Goal: Task Accomplishment & Management: Complete application form

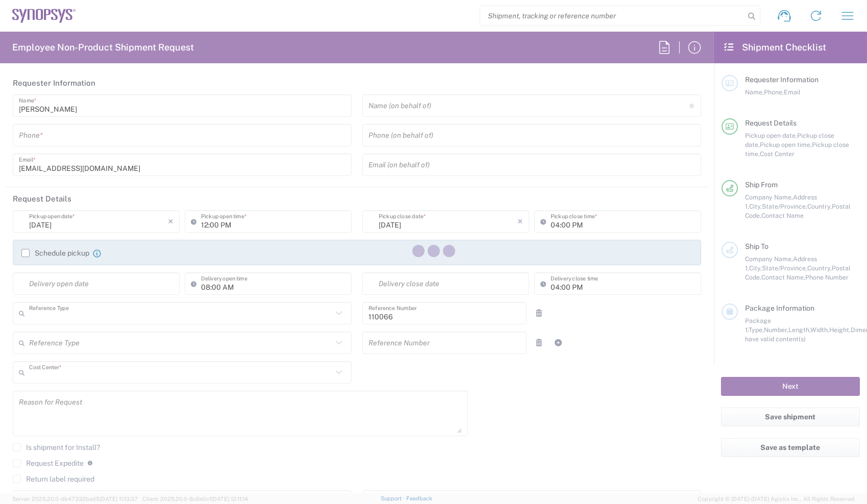
type input "Department"
type input "US01, CIO, IT, ESS2 110066"
type input "[US_STATE]"
type input "[GEOGRAPHIC_DATA]"
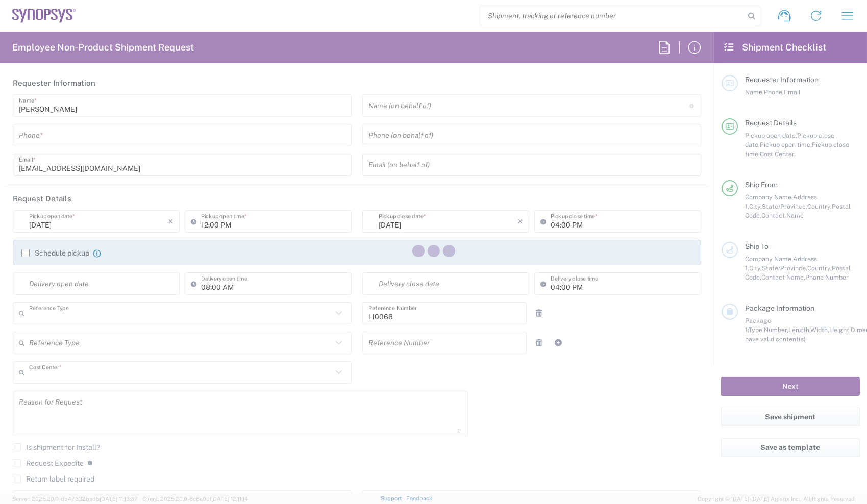
type input "Delivered at Place"
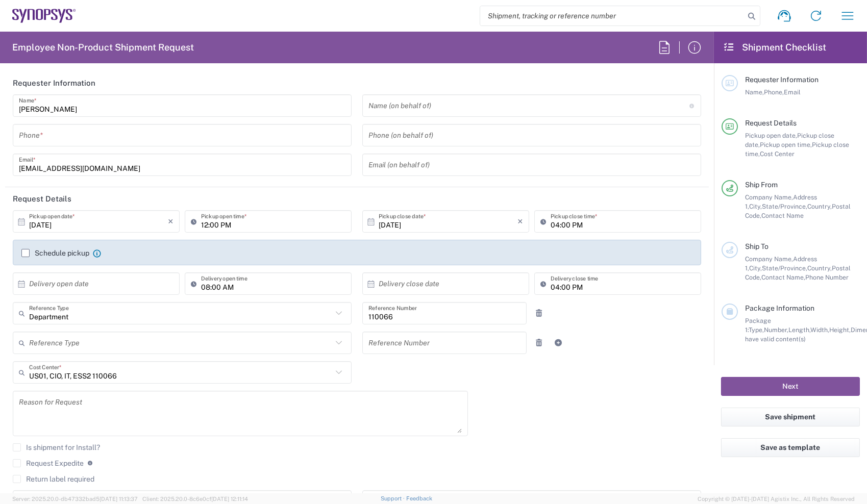
type input "Headquarters USSV"
click at [2, 421] on form "Requester Information [PERSON_NAME] Name * Phone * [EMAIL_ADDRESS][DOMAIN_NAME]…" at bounding box center [357, 282] width 714 height 422
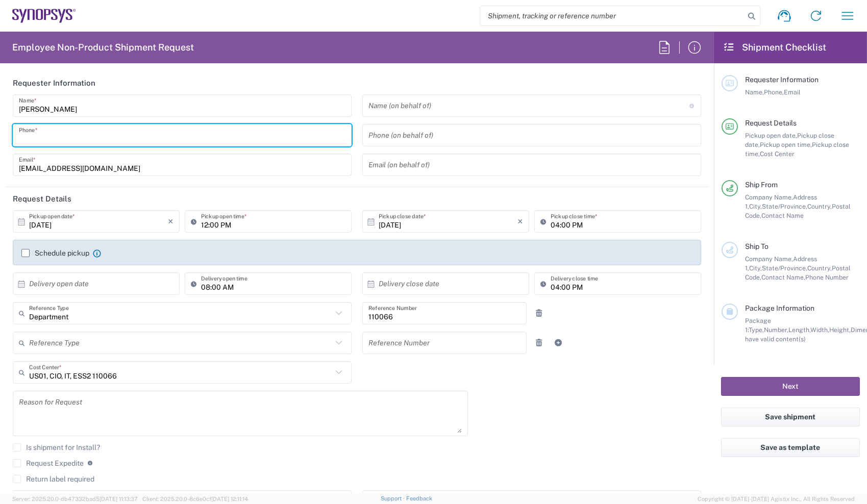
click at [256, 134] on input "tel" at bounding box center [182, 136] width 327 height 18
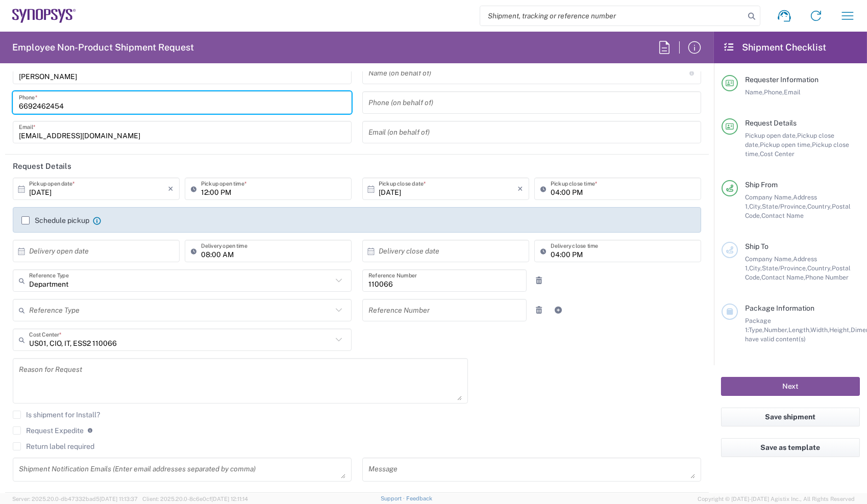
scroll to position [34, 0]
type input "6692462454"
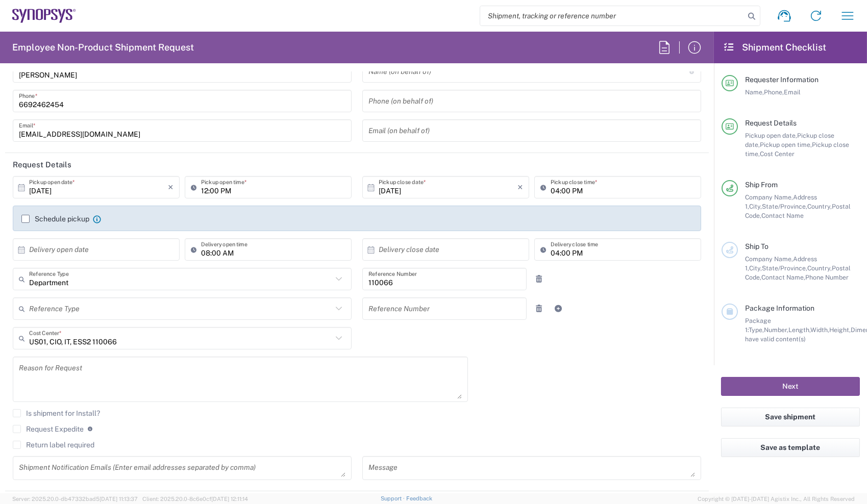
click at [67, 442] on label "Return label required" at bounding box center [54, 445] width 82 height 8
click at [17, 445] on input "Return label required" at bounding box center [17, 445] width 0 height 0
click at [550, 363] on div "[DATE] × Pickup open date * Cancel Apply 12:00 PM Pickup open time * [DATE] × P…" at bounding box center [358, 351] width 700 height 350
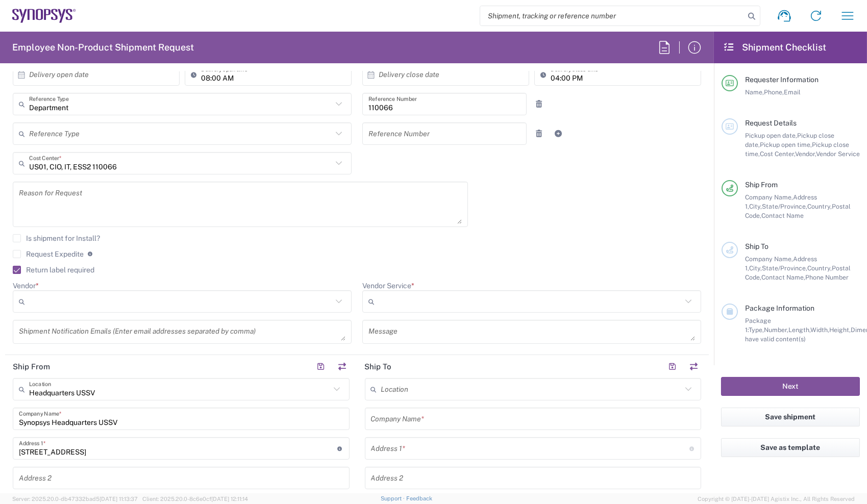
scroll to position [210, 0]
click at [283, 298] on input "Vendor *" at bounding box center [180, 301] width 303 height 16
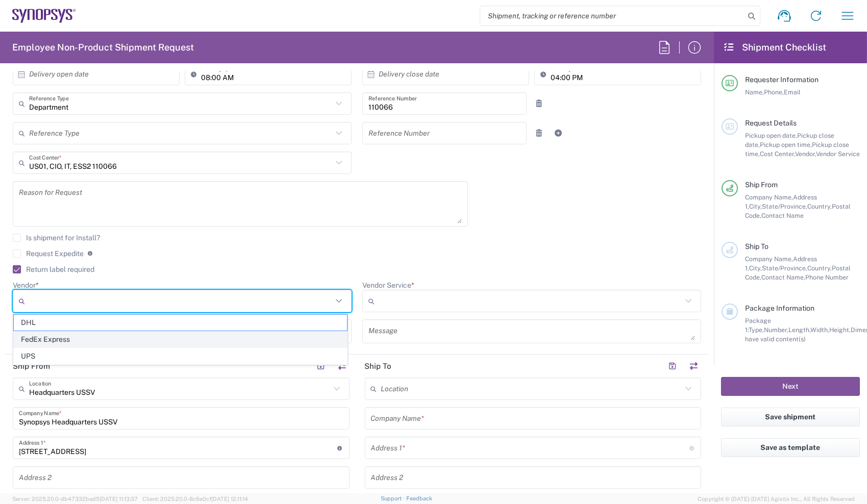
click at [205, 334] on span "FedEx Express" at bounding box center [180, 340] width 333 height 16
type input "FedEx Express"
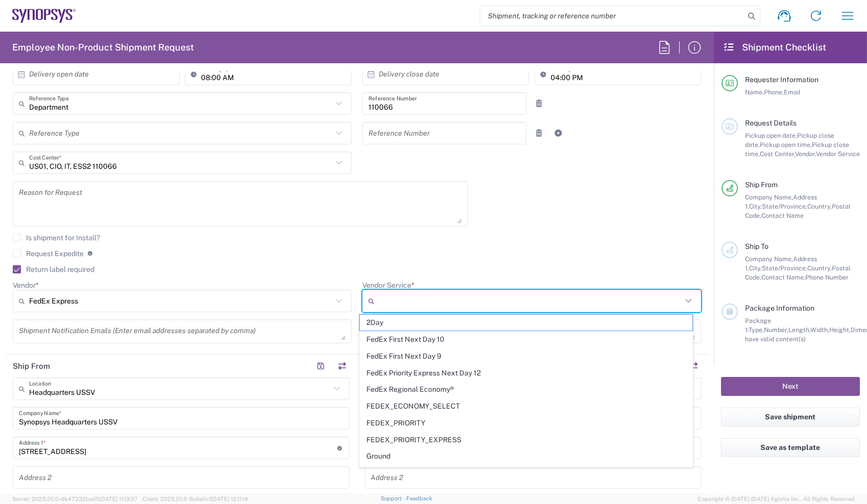
click at [416, 302] on input "Vendor Service *" at bounding box center [530, 301] width 303 height 16
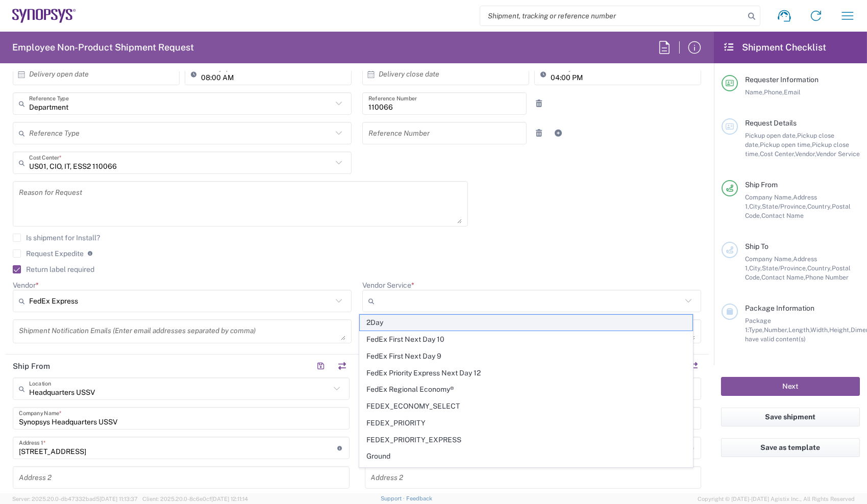
click at [412, 324] on span "2Day" at bounding box center [526, 323] width 333 height 16
type input "2Day"
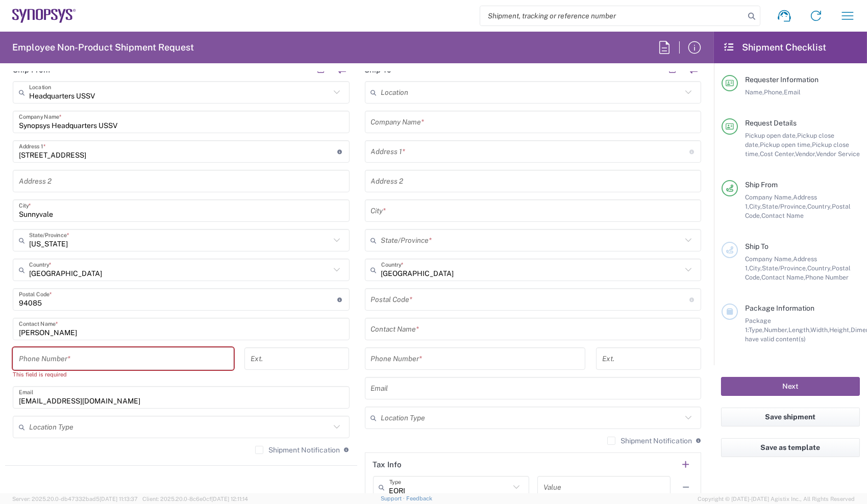
scroll to position [511, 0]
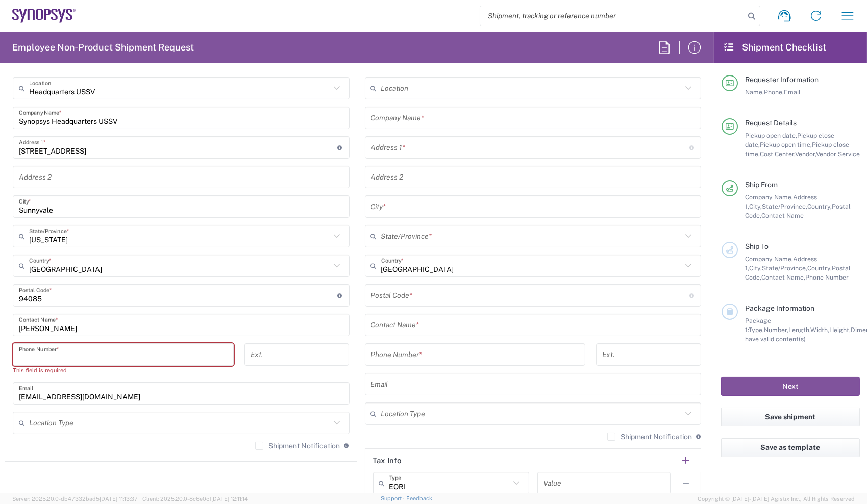
click at [208, 357] on input "tel" at bounding box center [123, 355] width 209 height 18
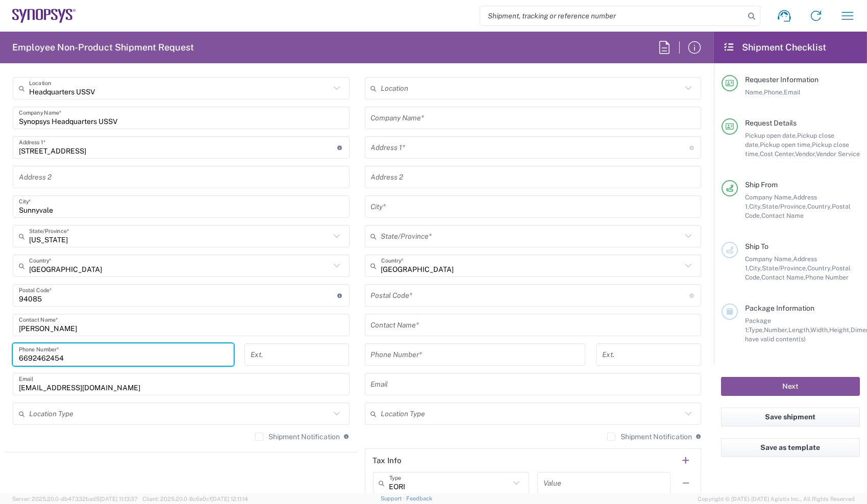
type input "6692462454"
click at [236, 347] on div "[PHONE_NUMBER] Phone Number *" at bounding box center [124, 359] width 232 height 30
click at [436, 354] on input "tel" at bounding box center [475, 355] width 209 height 18
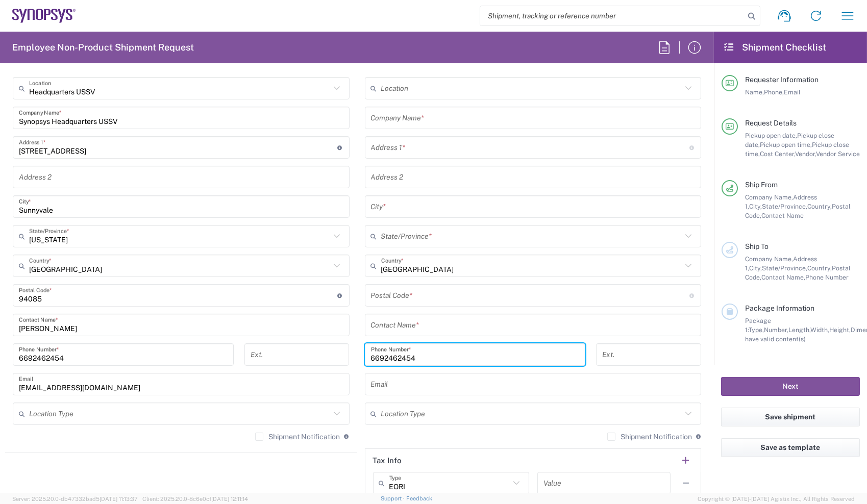
type input "6692462454"
click at [341, 344] on div "Ext." at bounding box center [297, 355] width 105 height 22
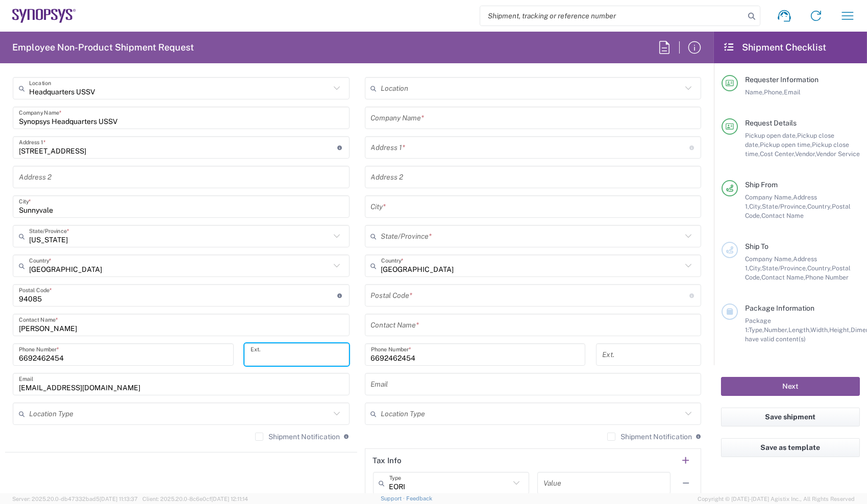
click at [402, 329] on input "text" at bounding box center [533, 326] width 325 height 18
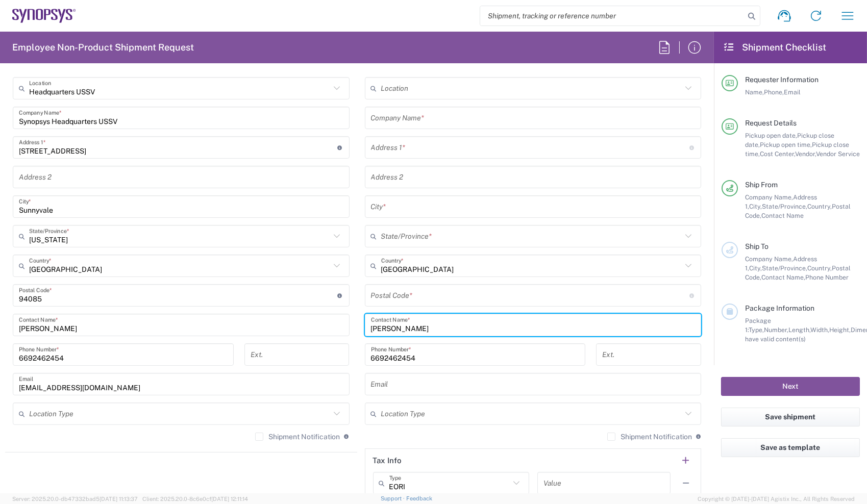
click at [402, 329] on input "[PERSON_NAME]" at bounding box center [533, 326] width 325 height 18
type input "[PERSON_NAME]"
click at [357, 347] on main "Location [GEOGRAPHIC_DATA] DE04 Agrate Brianza IT01 [GEOGRAPHIC_DATA] DE02 [GEO…" at bounding box center [533, 291] width 352 height 429
click at [440, 91] on input "text" at bounding box center [531, 89] width 301 height 18
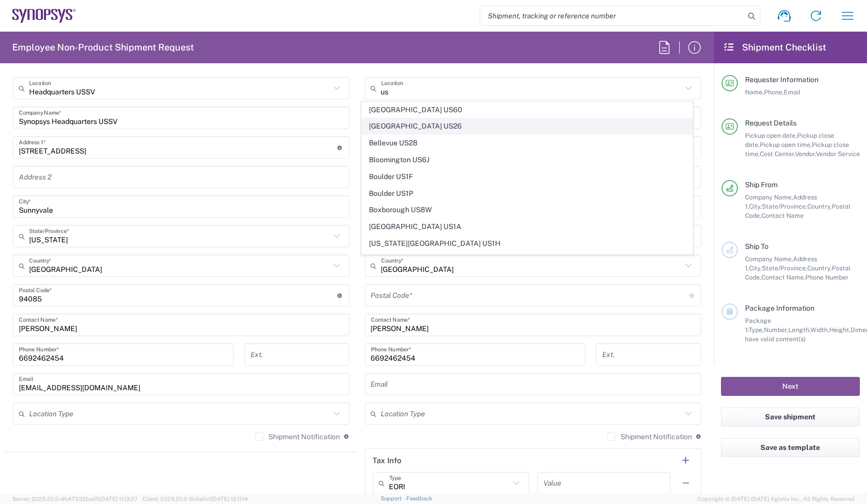
click at [420, 130] on span "[GEOGRAPHIC_DATA] US26" at bounding box center [527, 126] width 331 height 16
type input "[GEOGRAPHIC_DATA] US26"
type input "Synopsys Inc"
type input "1301 S Mopac Expy"
type input "[STREET_ADDRESS]"
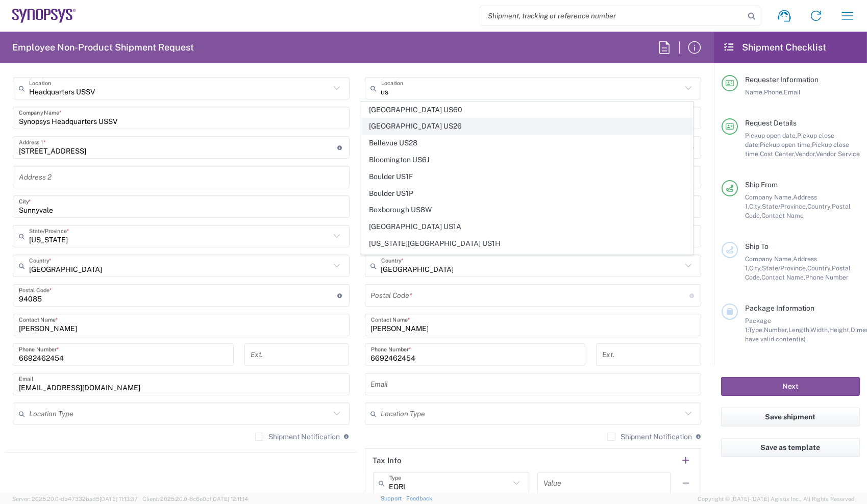
type input "Austin"
type input "[US_STATE]"
type input "78746"
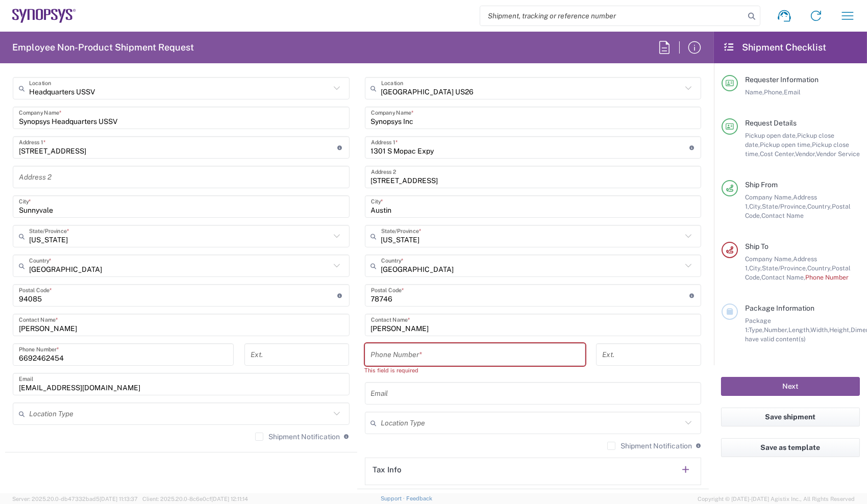
click at [349, 347] on div "Ext." at bounding box center [297, 359] width 116 height 30
click at [390, 355] on input "tel" at bounding box center [475, 355] width 209 height 18
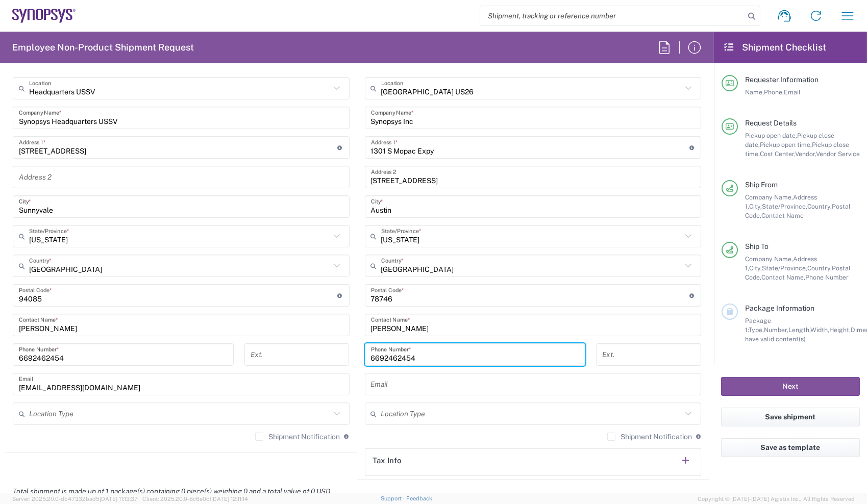
type input "6692462454"
click at [346, 325] on main "Headquarters USSV Location Headquarters [GEOGRAPHIC_DATA] Agrate Brianza IT01 […" at bounding box center [181, 263] width 352 height 372
click at [350, 373] on main "Headquarters USSV Location Headquarters [GEOGRAPHIC_DATA] Agrate Brianza IT01 […" at bounding box center [181, 263] width 352 height 372
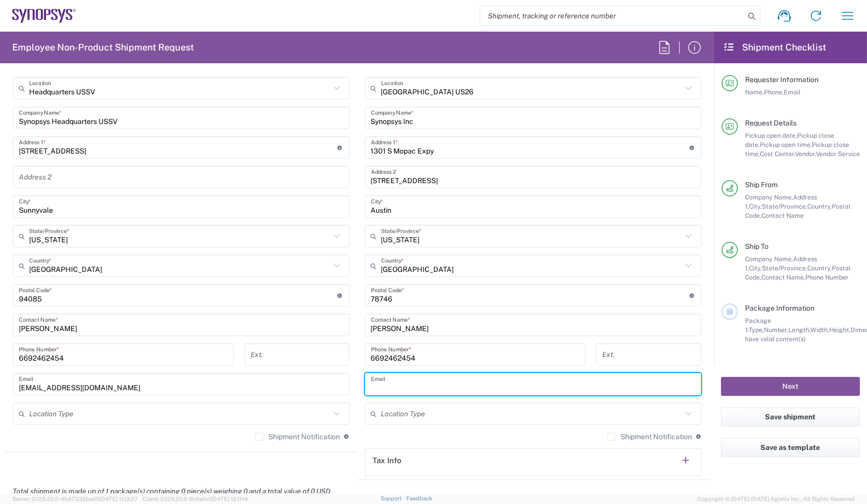
click at [382, 386] on input "text" at bounding box center [533, 385] width 325 height 18
type input "[PERSON_NAME][EMAIL_ADDRESS][DOMAIN_NAME]"
click at [349, 370] on div "Ext." at bounding box center [297, 359] width 116 height 30
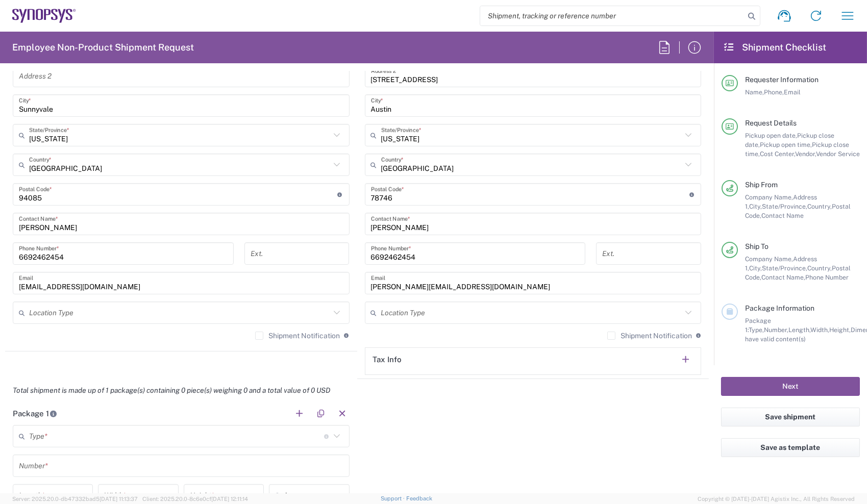
scroll to position [710, 0]
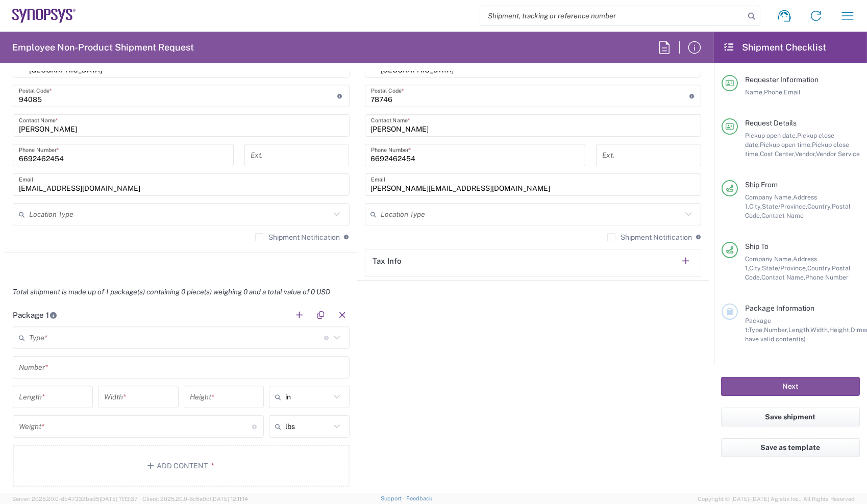
click at [288, 338] on input "text" at bounding box center [176, 338] width 295 height 18
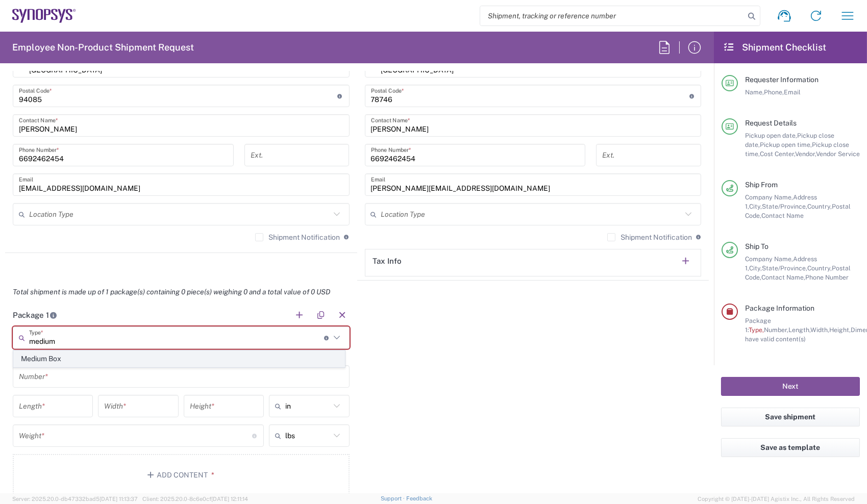
click at [215, 360] on span "Medium Box" at bounding box center [179, 359] width 331 height 16
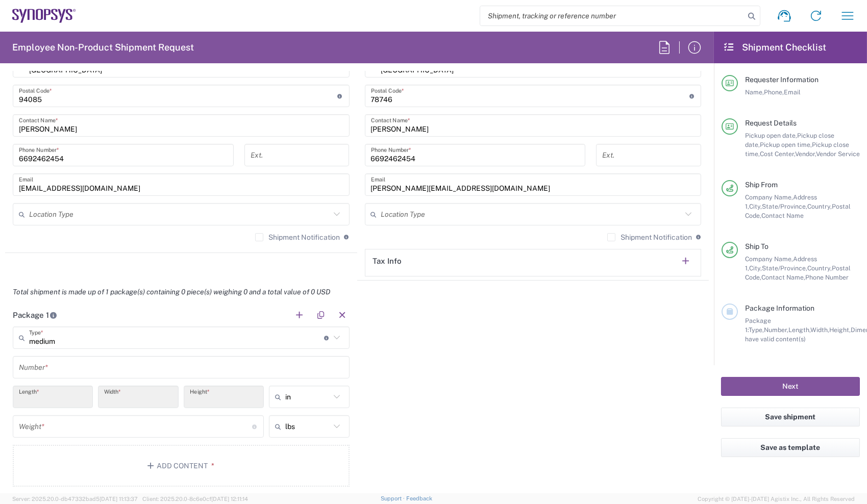
type input "Medium Box"
type input "13"
type input "11.5"
type input "2.5"
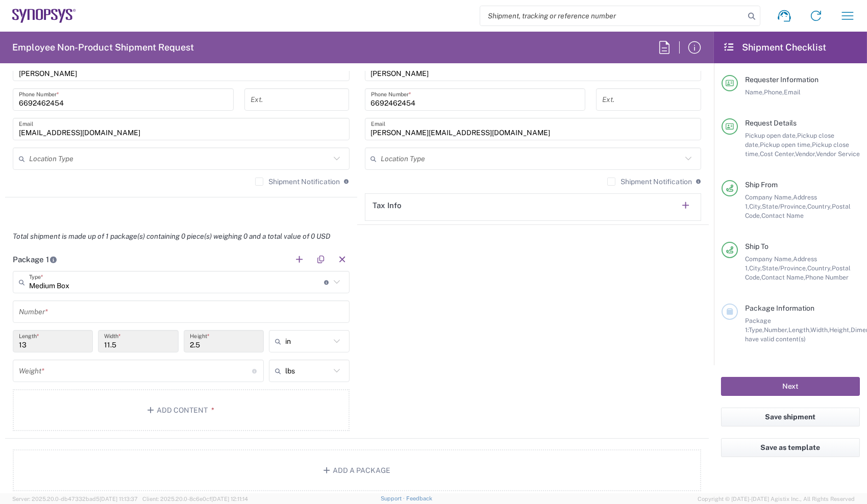
scroll to position [767, 0]
click at [203, 305] on input "text" at bounding box center [181, 311] width 325 height 18
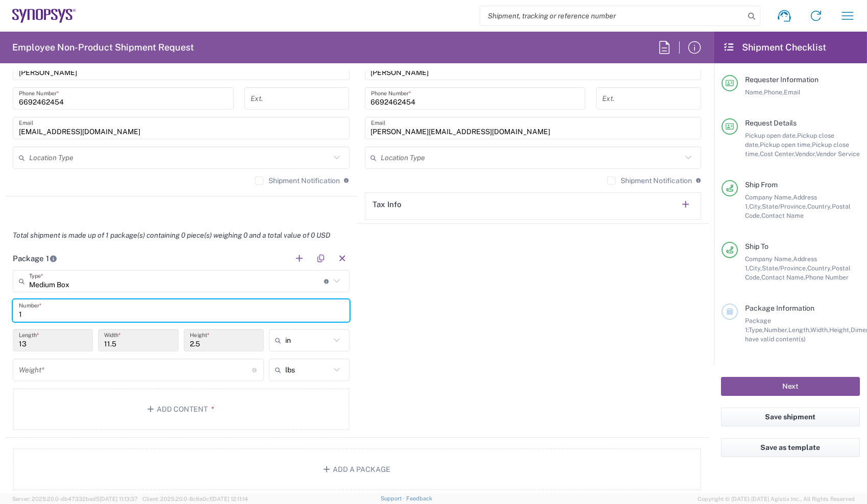
type input "1"
click at [187, 377] on input "number" at bounding box center [135, 370] width 233 height 18
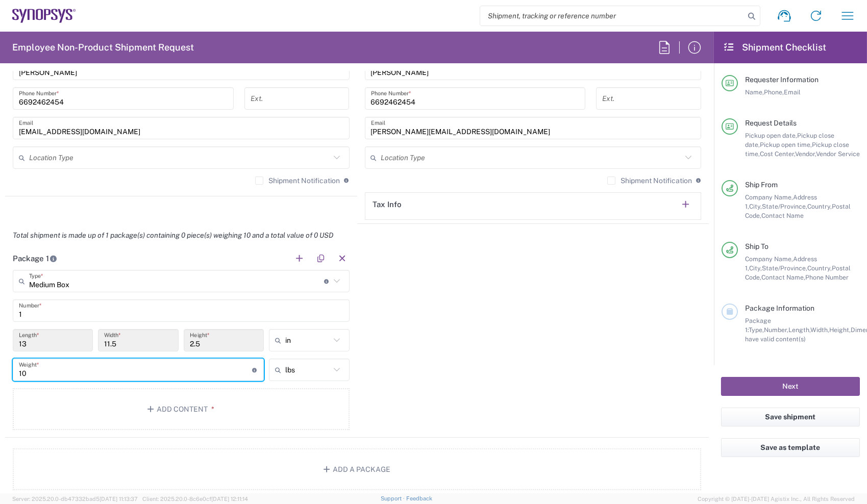
type input "10"
click at [421, 359] on div "Package 1 Medium Box Type * Material used to package goods Medium Box 1 Number …" at bounding box center [357, 342] width 704 height 191
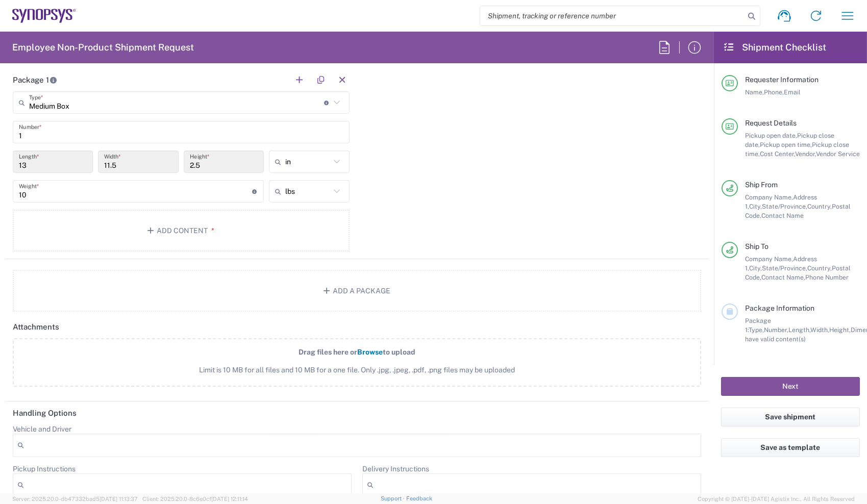
scroll to position [949, 0]
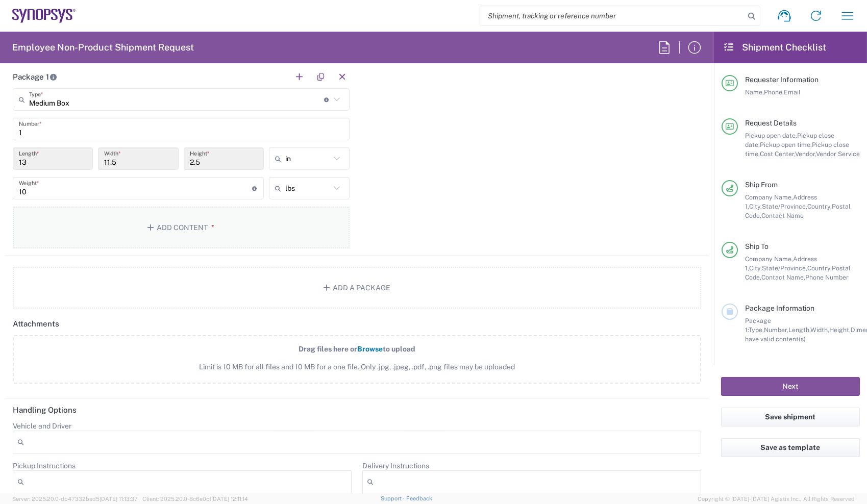
click at [256, 227] on button "Add Content *" at bounding box center [181, 228] width 337 height 42
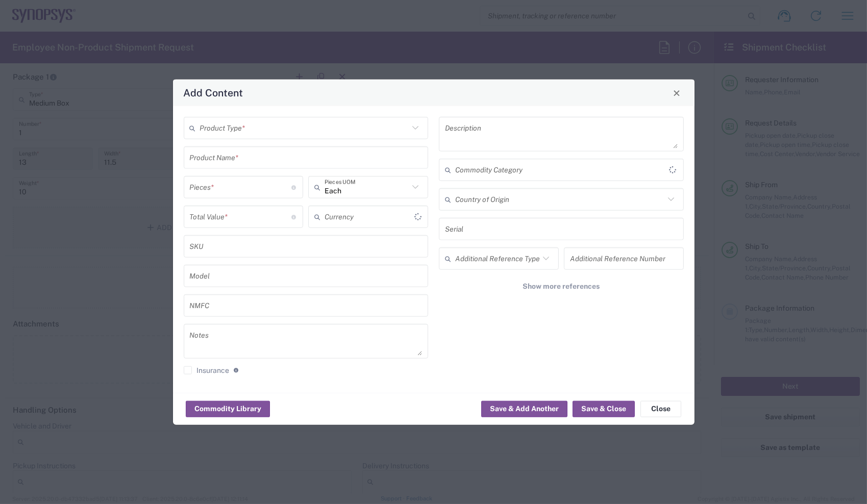
type input "US Dollar"
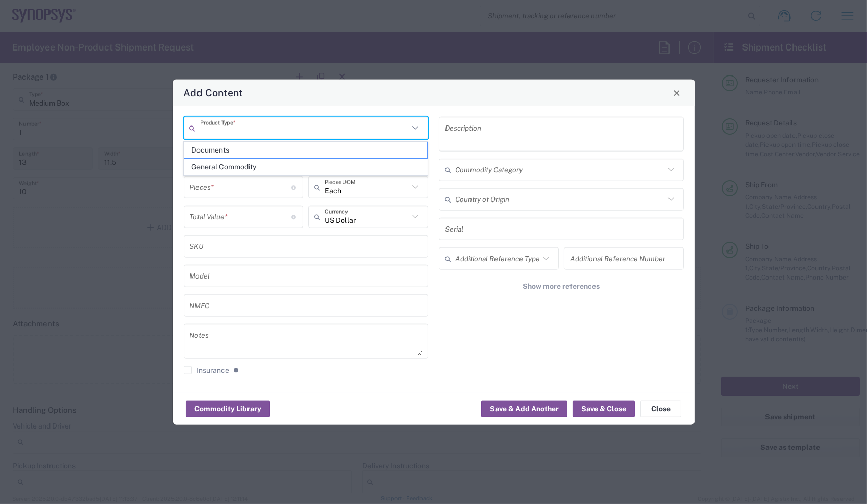
click at [301, 120] on input "text" at bounding box center [304, 128] width 209 height 18
click at [298, 168] on span "General Commodity" at bounding box center [305, 167] width 243 height 16
type input "General Commodity"
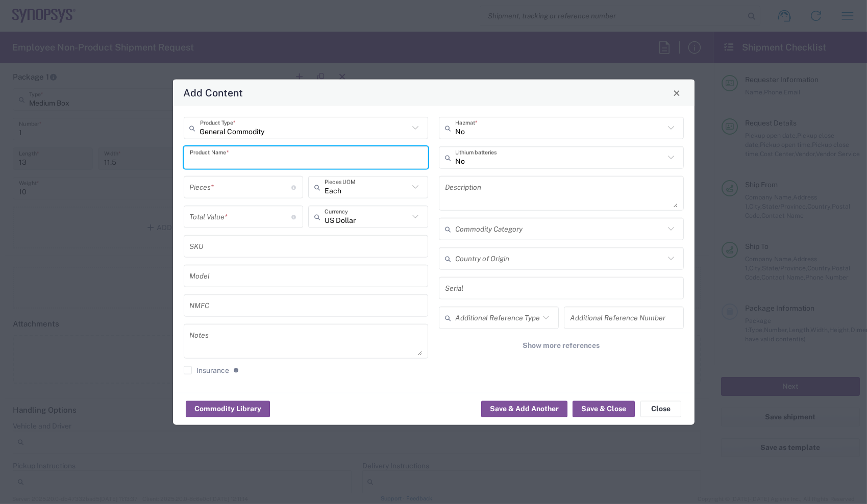
click at [299, 165] on input "text" at bounding box center [306, 158] width 233 height 18
type input "Dell Laptop"
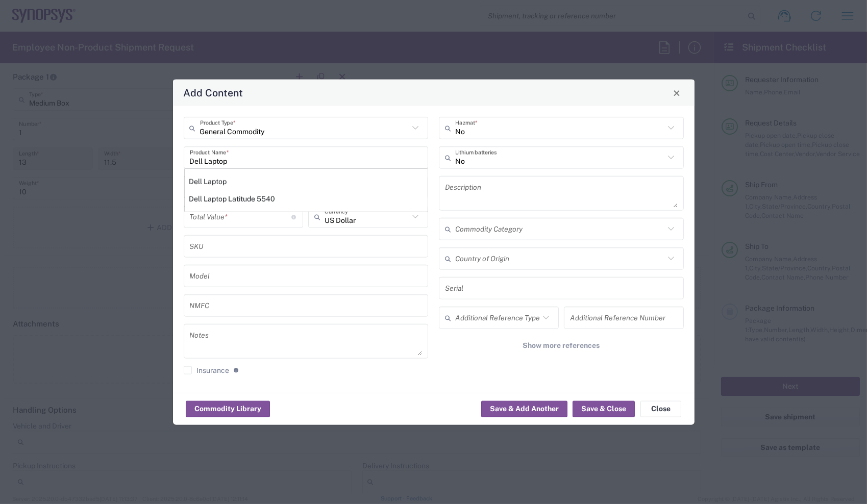
click at [177, 231] on div "General Commodity Product Type * Dell Laptop Product Name * Dell Laptop Dell La…" at bounding box center [434, 249] width 522 height 287
click at [224, 175] on div "Dell Laptop" at bounding box center [306, 181] width 243 height 17
type textarea "Dell Laptop"
click at [230, 187] on input "number" at bounding box center [241, 187] width 102 height 18
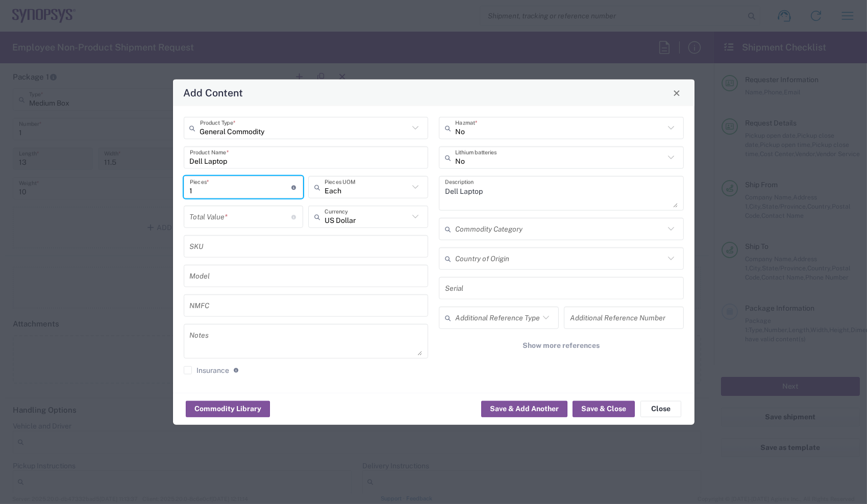
type input "1"
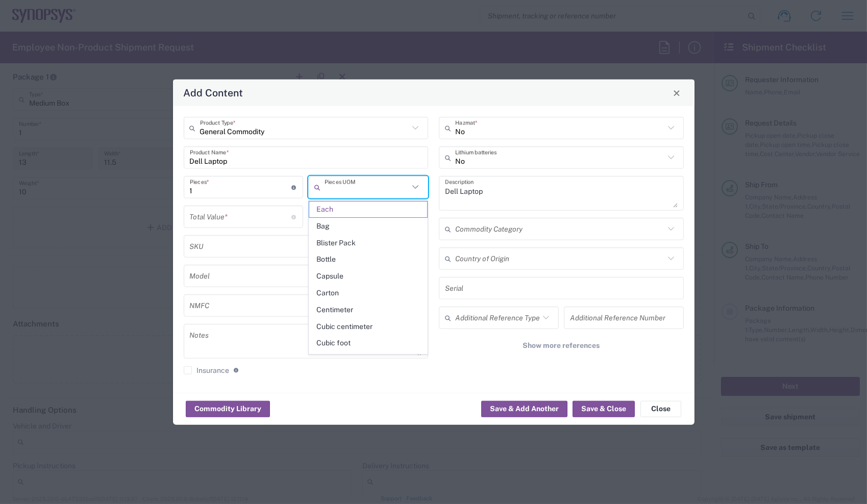
type input "Each"
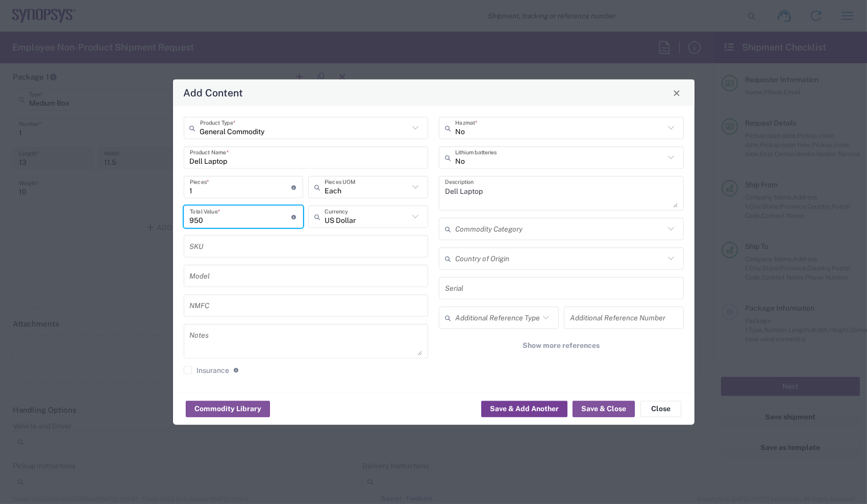
type input "950"
click at [542, 406] on button "Save & Add Another" at bounding box center [524, 409] width 86 height 16
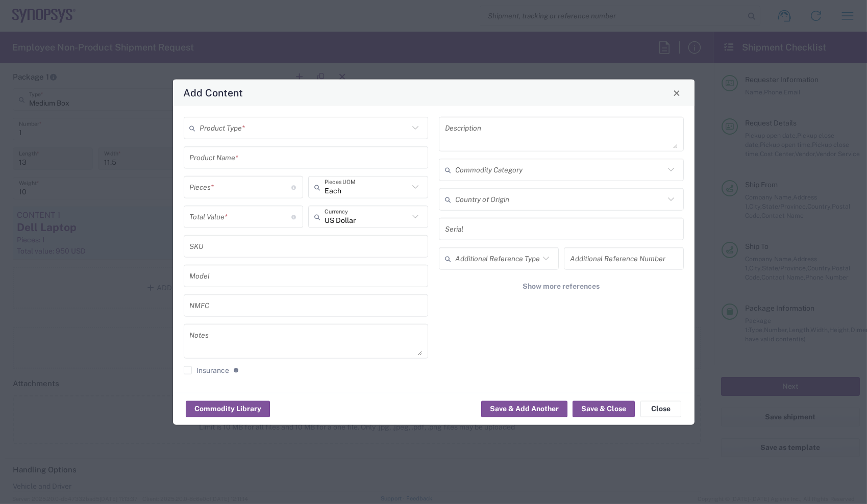
click at [365, 125] on input "text" at bounding box center [304, 128] width 209 height 18
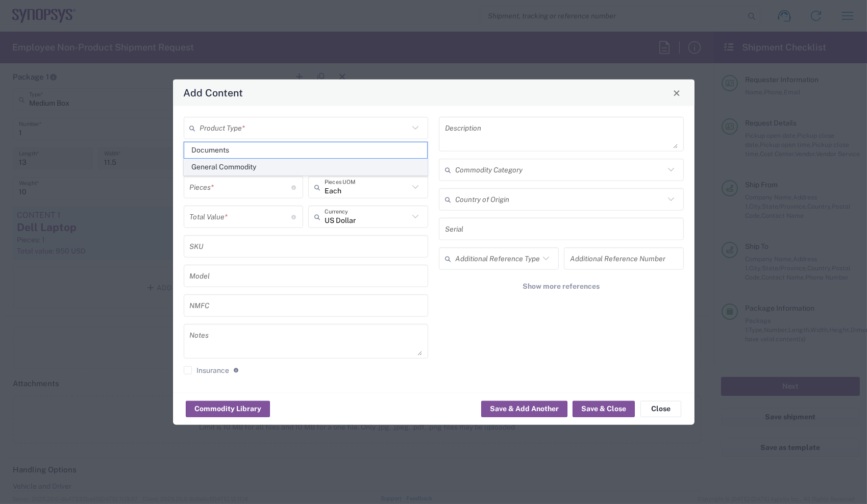
click at [352, 168] on span "General Commodity" at bounding box center [305, 167] width 243 height 16
type input "General Commodity"
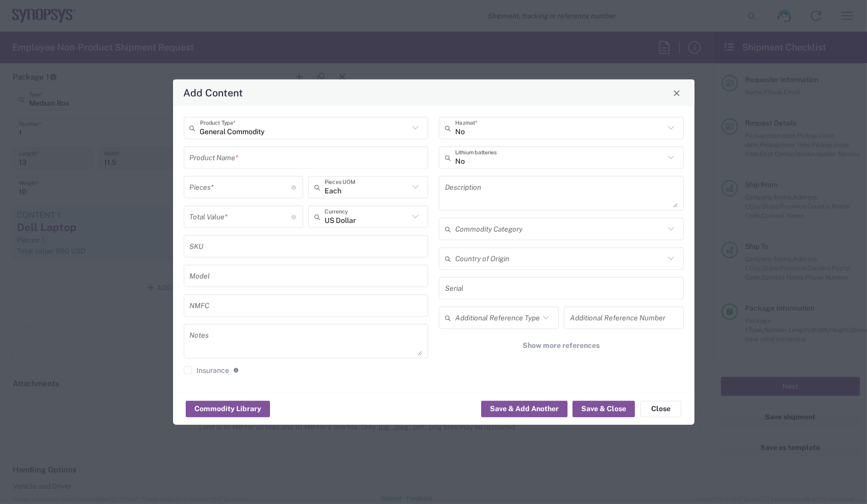
click at [352, 165] on input "text" at bounding box center [306, 158] width 233 height 18
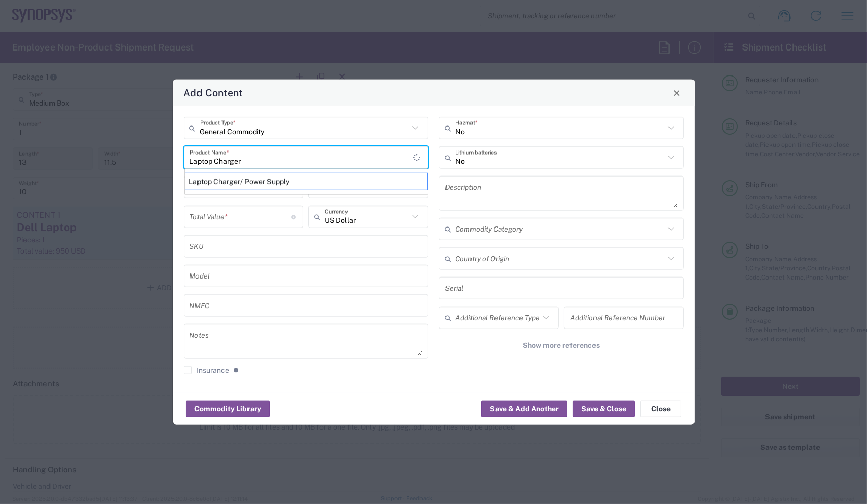
type input "Laptop Charger"
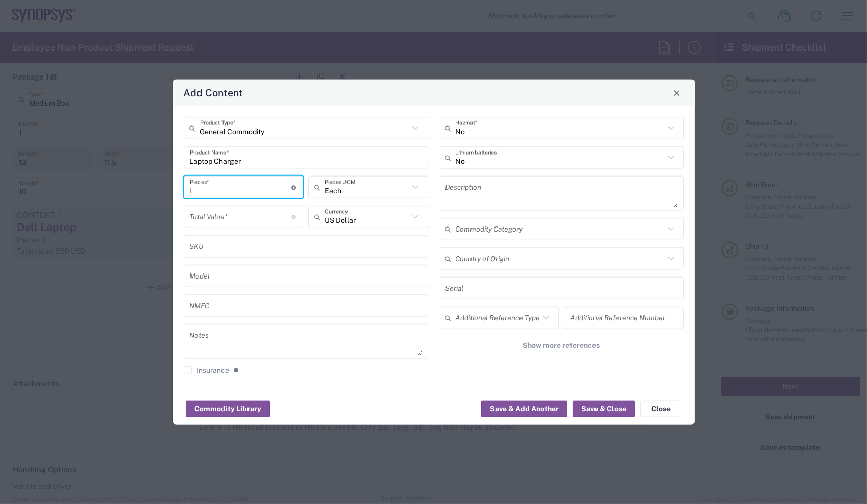
type input "1"
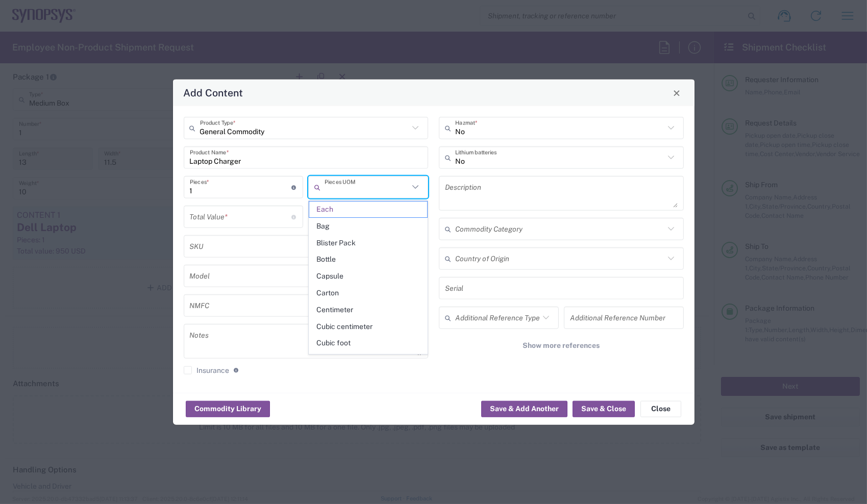
type input "Each"
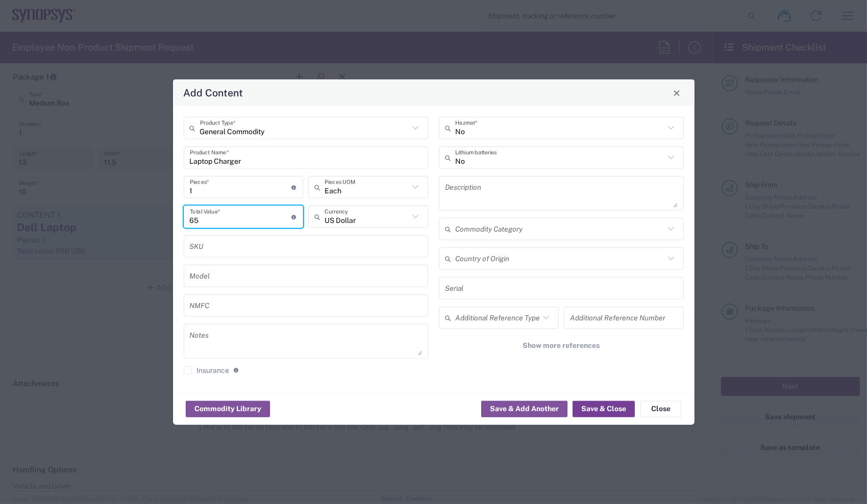
type input "65"
click at [605, 414] on button "Save & Close" at bounding box center [604, 409] width 62 height 16
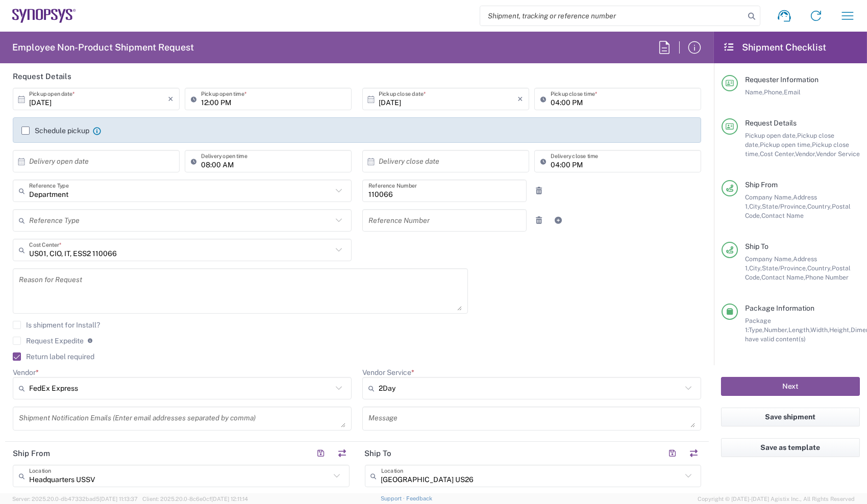
scroll to position [125, 0]
click at [753, 385] on button "Next" at bounding box center [790, 386] width 139 height 19
